Goal: Transaction & Acquisition: Purchase product/service

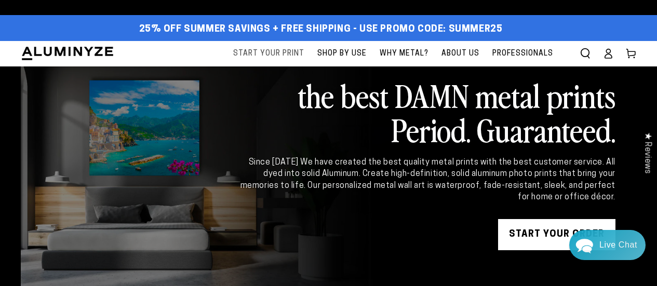
click at [293, 52] on span "Start Your Print" at bounding box center [268, 53] width 71 height 13
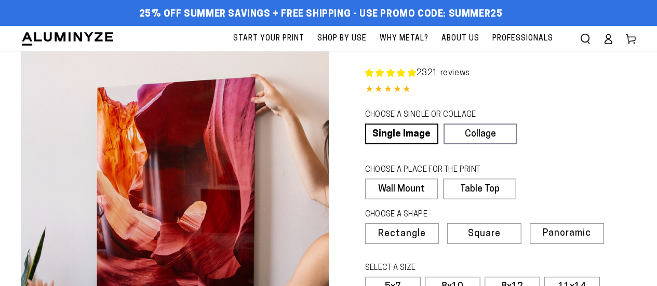
scroll to position [57, 0]
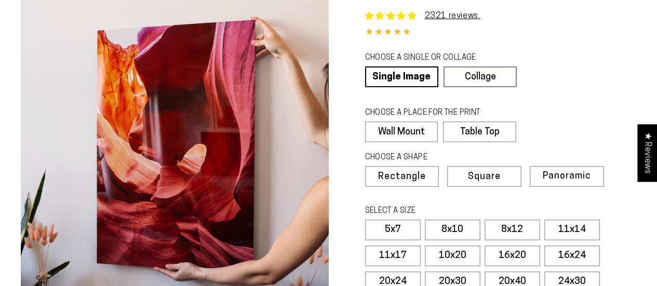
select select "**********"
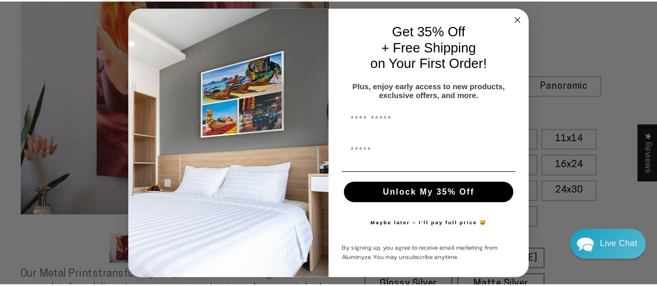
scroll to position [0, 0]
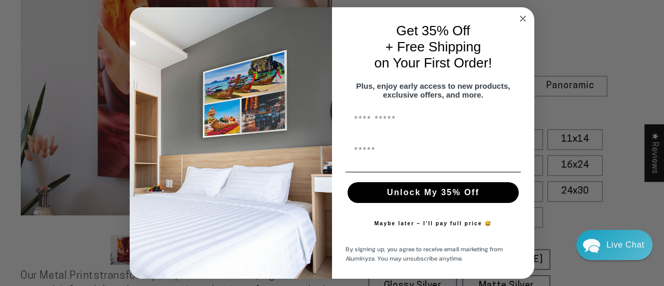
click at [520, 16] on circle "Close dialog" at bounding box center [523, 18] width 12 height 12
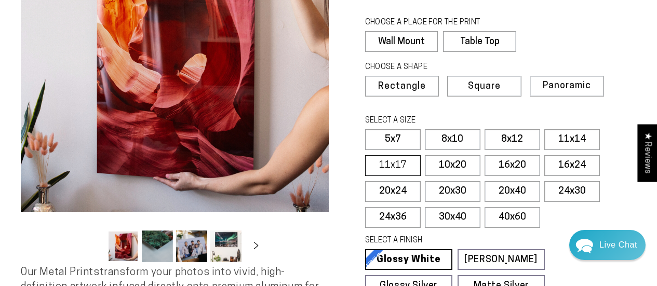
click at [392, 169] on label "11x17" at bounding box center [393, 165] width 56 height 21
click at [388, 168] on label "11x17" at bounding box center [393, 165] width 56 height 21
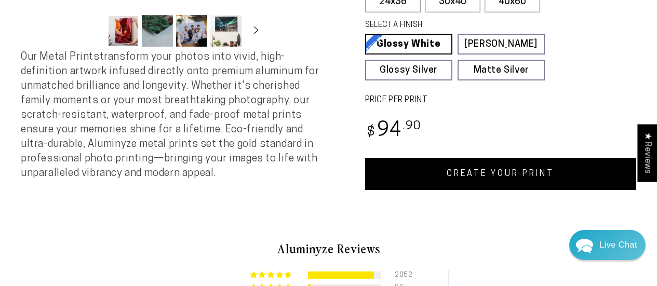
scroll to position [366, 0]
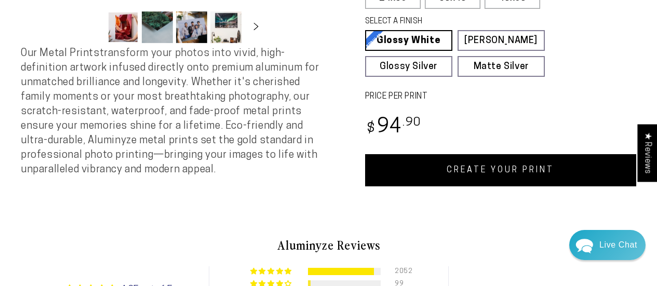
click at [434, 171] on link "CREATE YOUR PRINT" at bounding box center [500, 170] width 271 height 32
